Goal: Find specific fact: Find specific fact

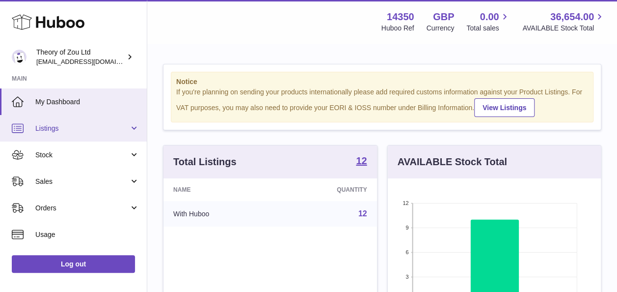
scroll to position [153, 213]
click at [49, 126] on span "Listings" at bounding box center [82, 128] width 94 height 9
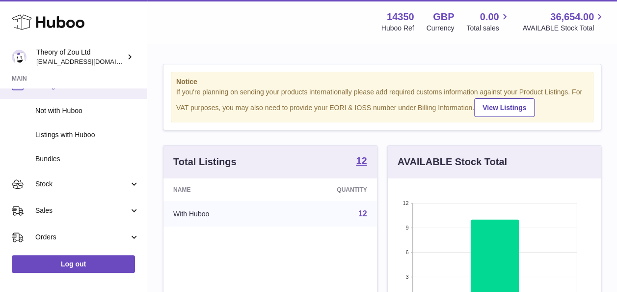
scroll to position [43, 0]
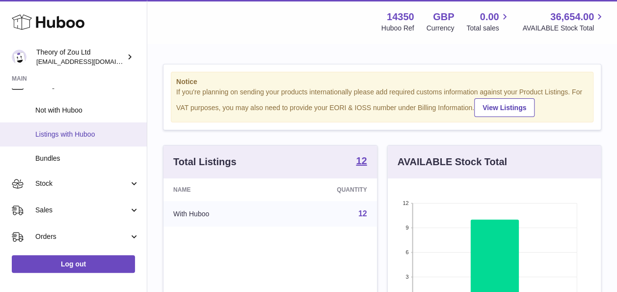
click at [84, 145] on link "Listings with Huboo" at bounding box center [73, 134] width 147 height 24
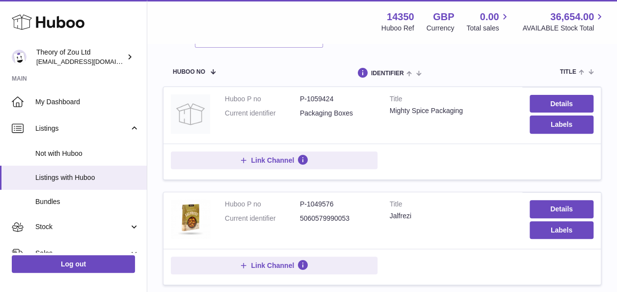
scroll to position [109, 0]
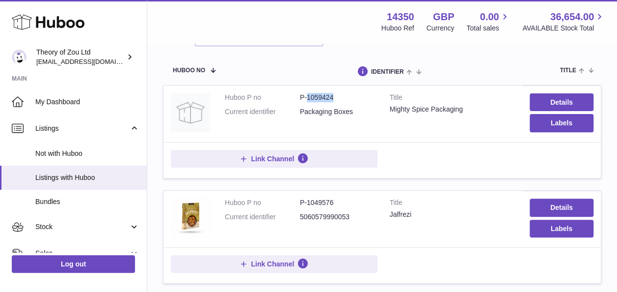
drag, startPoint x: 338, startPoint y: 94, endPoint x: 308, endPoint y: 94, distance: 30.4
click at [308, 94] on dd "P-1059424" at bounding box center [337, 97] width 75 height 9
copy dd "1059424"
